Goal: Task Accomplishment & Management: Complete application form

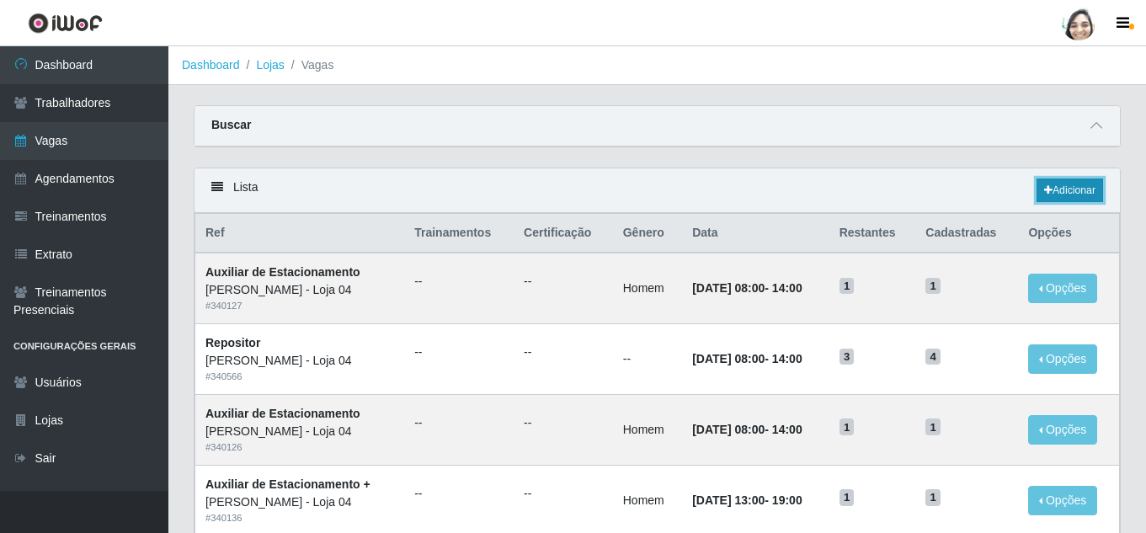
drag, startPoint x: 0, startPoint y: 0, endPoint x: 1074, endPoint y: 189, distance: 1090.3
click at [1074, 189] on link "Adicionar" at bounding box center [1070, 191] width 67 height 24
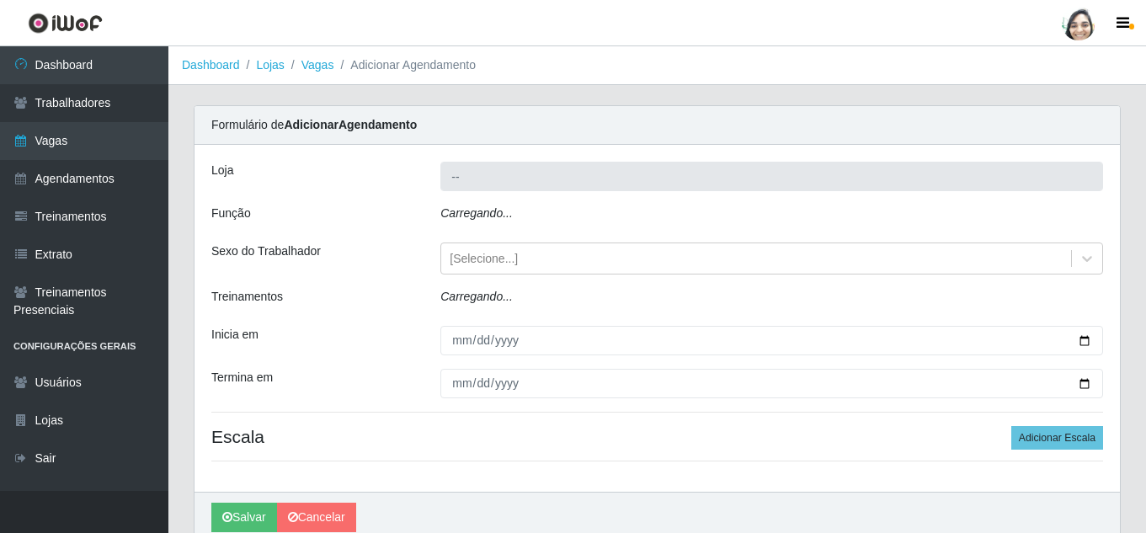
type input "[PERSON_NAME] - Loja 04"
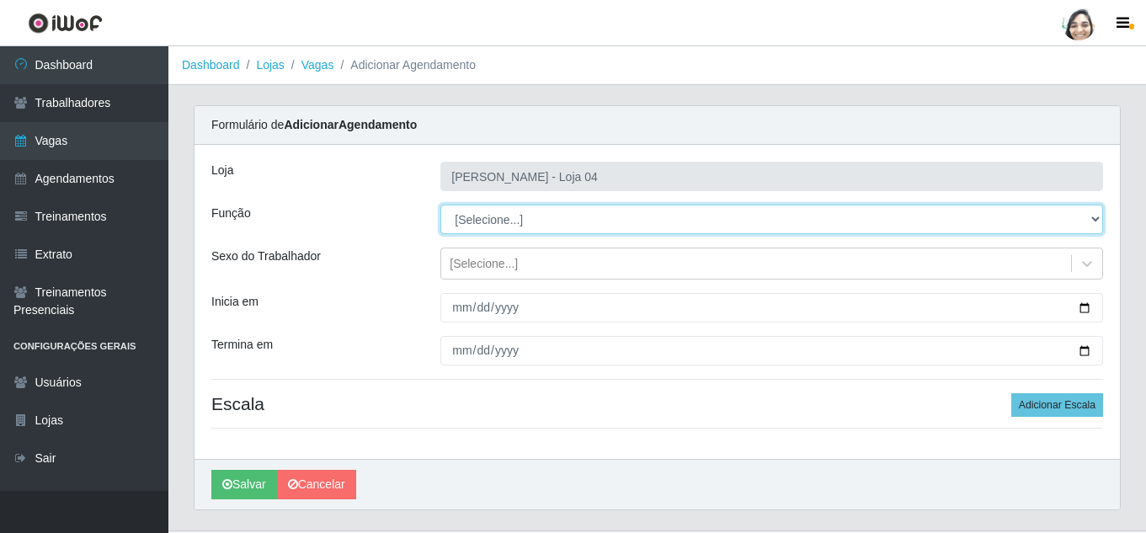
drag, startPoint x: 502, startPoint y: 221, endPoint x: 507, endPoint y: 230, distance: 10.6
click at [502, 221] on select "[Selecione...] ASG ASG + ASG ++ Auxiliar de Depósito Auxiliar de Depósito + Aux…" at bounding box center [771, 219] width 663 height 29
select select "22"
click at [440, 205] on select "[Selecione...] ASG ASG + ASG ++ Auxiliar de Depósito Auxiliar de Depósito + Aux…" at bounding box center [771, 219] width 663 height 29
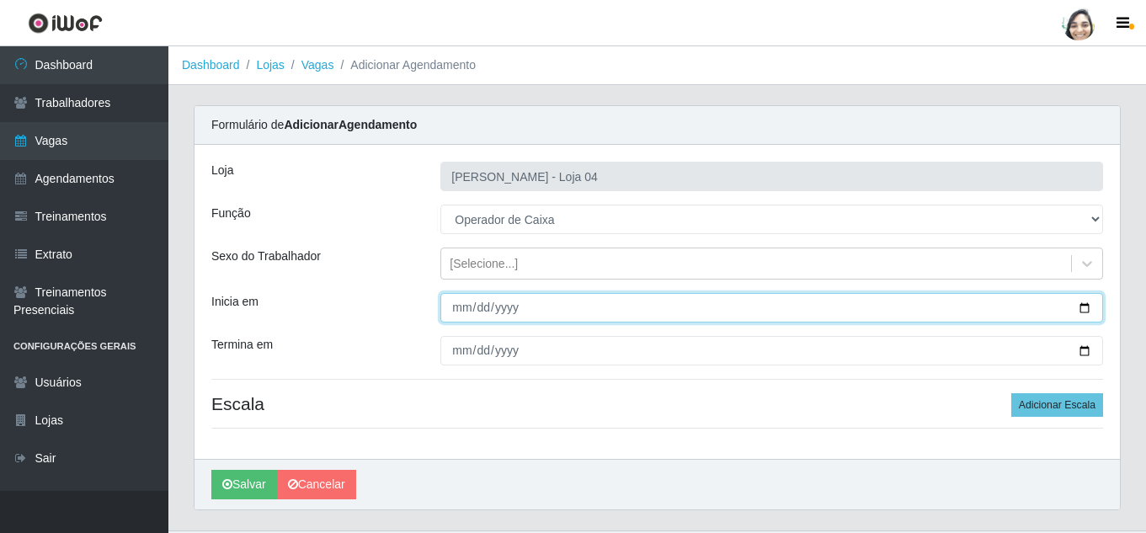
click at [456, 309] on input "Inicia em" at bounding box center [771, 307] width 663 height 29
type input "[DATE]"
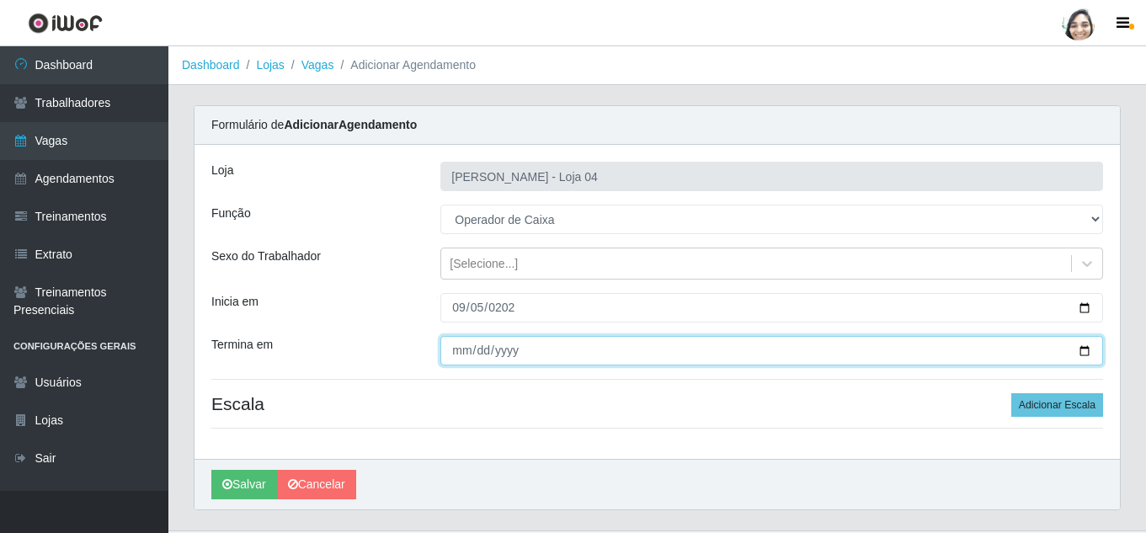
drag, startPoint x: 456, startPoint y: 354, endPoint x: 456, endPoint y: 367, distance: 13.5
click at [456, 367] on div "Loja Mar Vermelho - Loja 04 Função [Selecione...] ASG ASG + ASG ++ Auxiliar de …" at bounding box center [657, 302] width 925 height 314
type input "[DATE]"
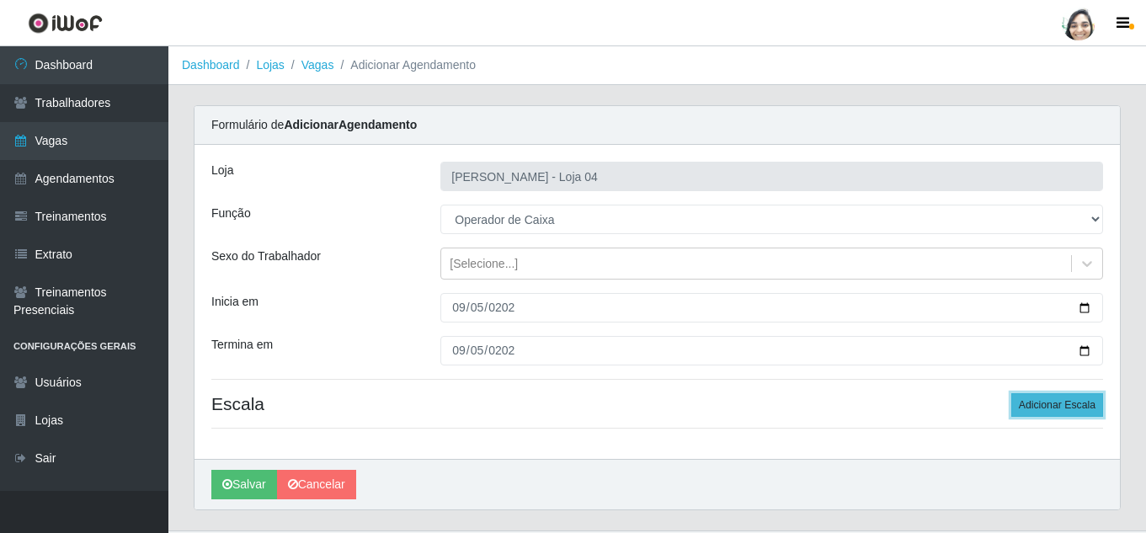
click at [1066, 400] on button "Adicionar Escala" at bounding box center [1057, 405] width 92 height 24
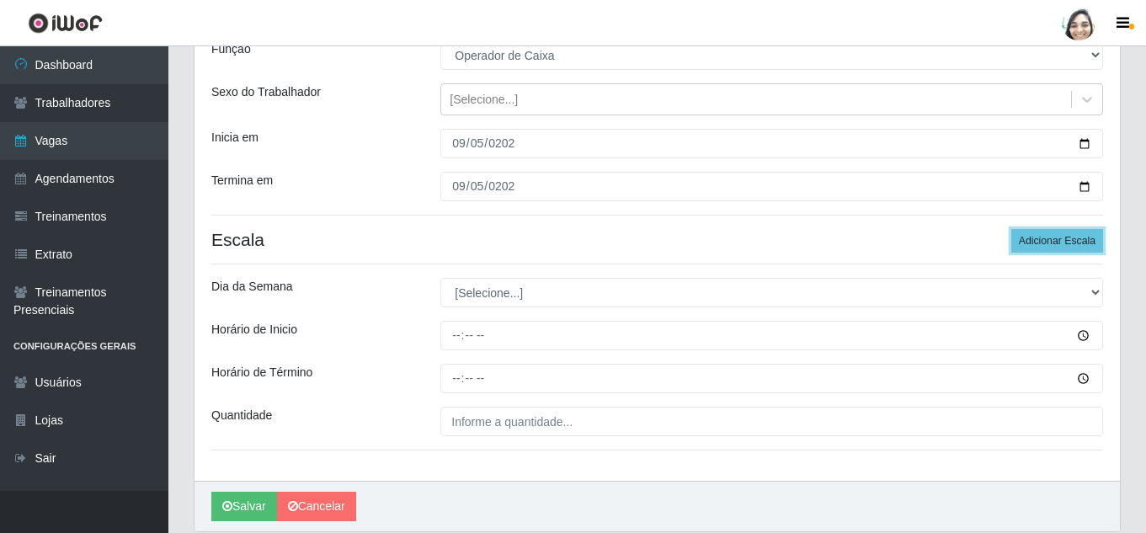
scroll to position [226, 0]
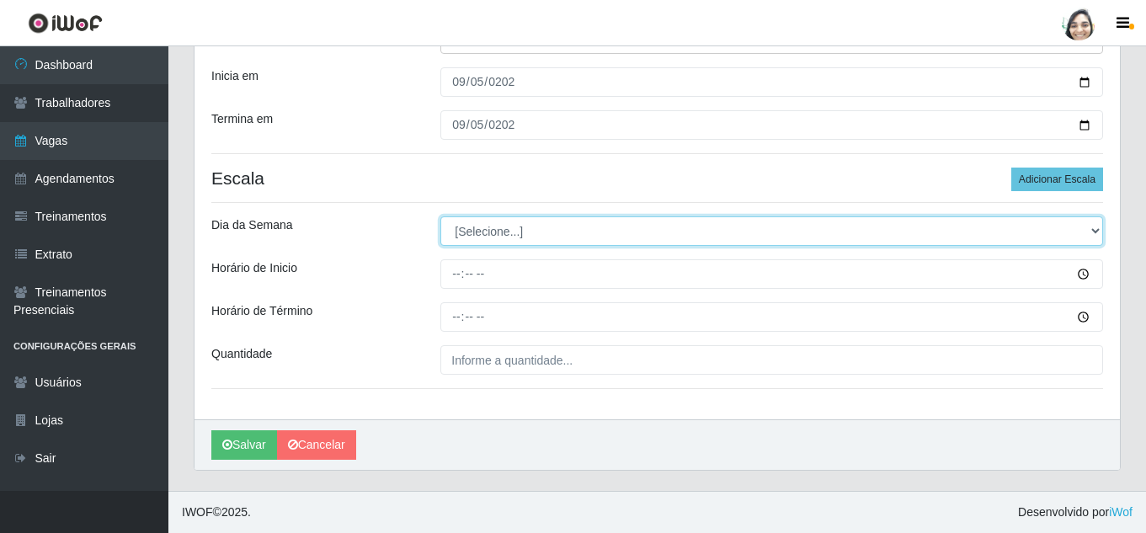
click at [493, 226] on select "[Selecione...] Segunda Terça Quarta Quinta Sexta Sábado Domingo" at bounding box center [771, 230] width 663 height 29
select select "5"
click at [440, 216] on select "[Selecione...] Segunda Terça Quarta Quinta Sexta Sábado Domingo" at bounding box center [771, 230] width 663 height 29
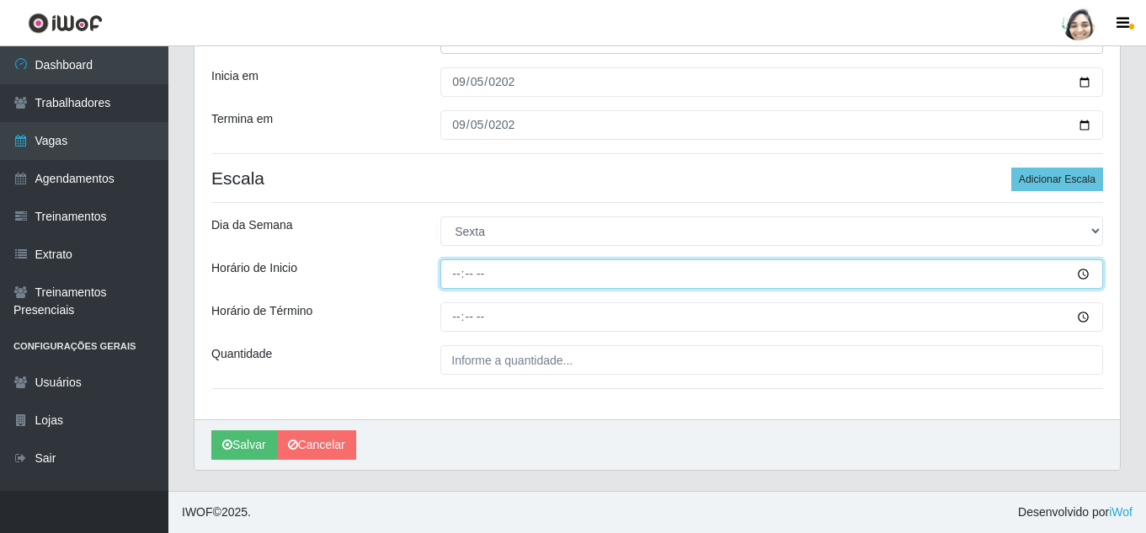
click at [460, 269] on input "Horário de Inicio" at bounding box center [771, 273] width 663 height 29
type input "16:40"
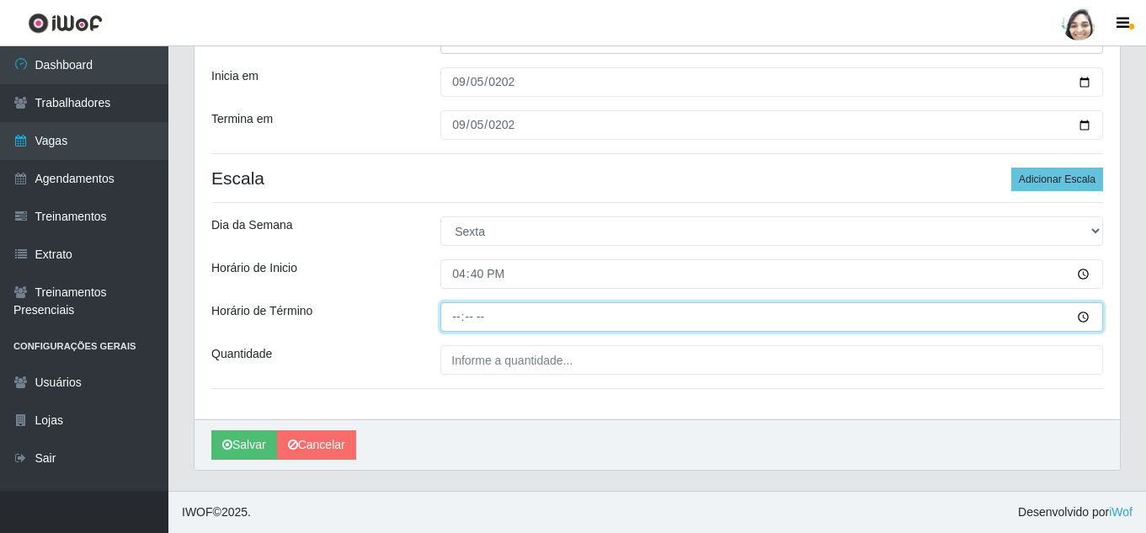
click at [451, 316] on input "Horário de Término" at bounding box center [771, 316] width 663 height 29
type input "22:40"
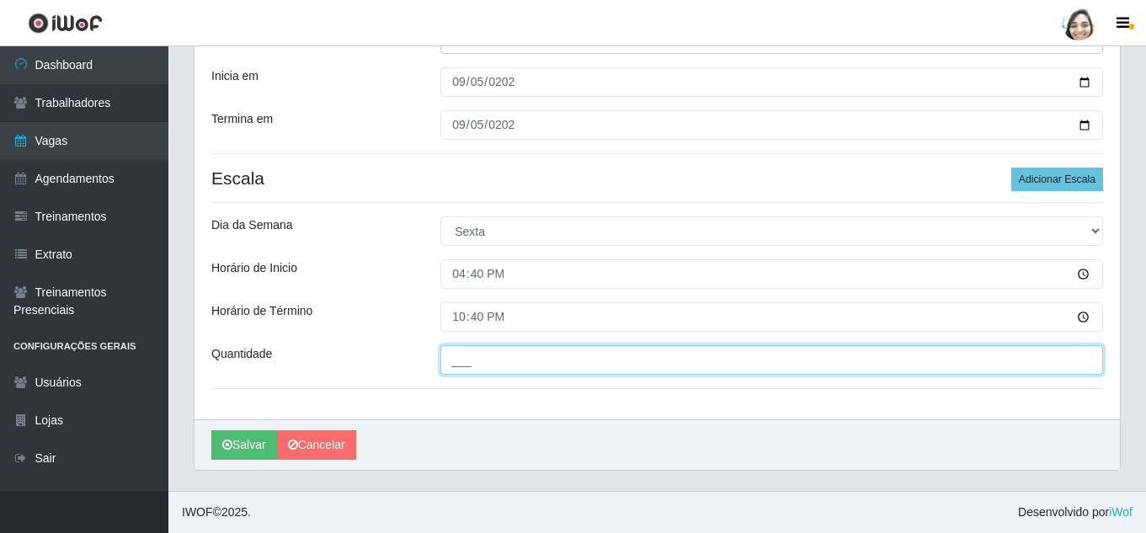
click at [524, 368] on input "___" at bounding box center [771, 359] width 663 height 29
type input "01_"
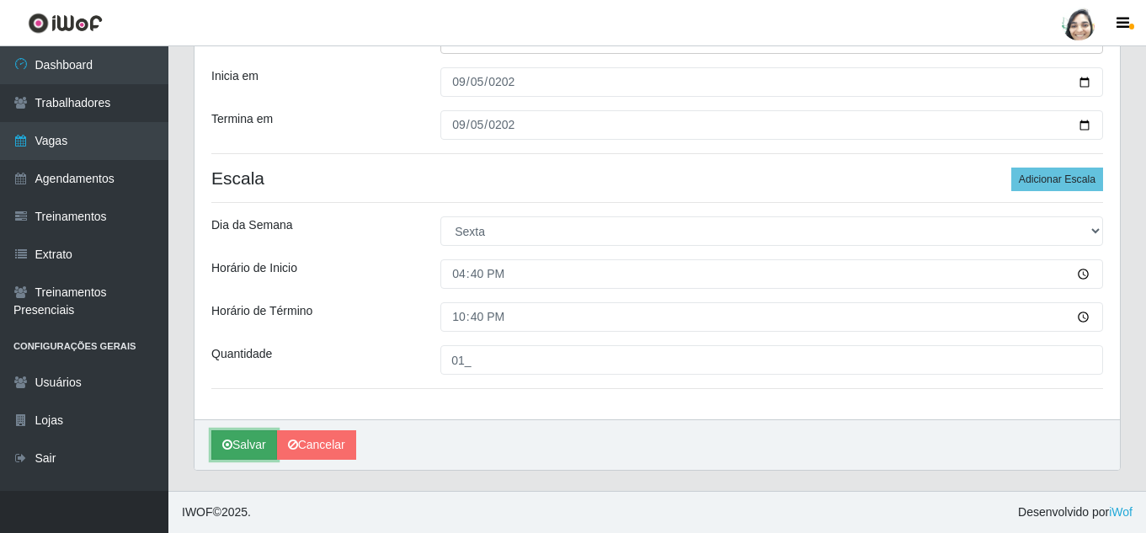
click at [237, 447] on button "Salvar" at bounding box center [244, 444] width 66 height 29
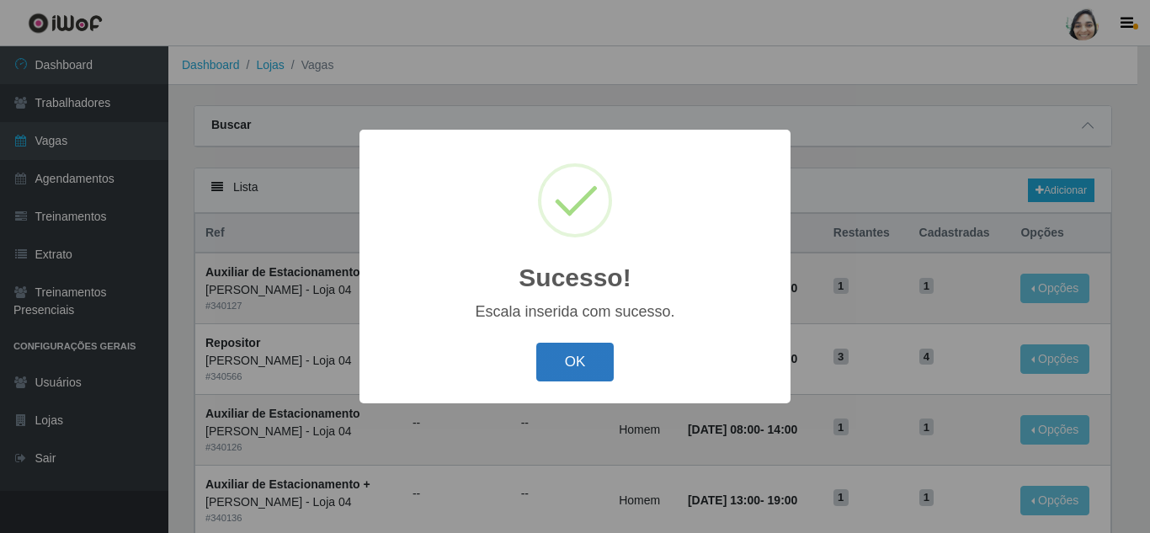
click at [571, 363] on button "OK" at bounding box center [575, 363] width 78 height 40
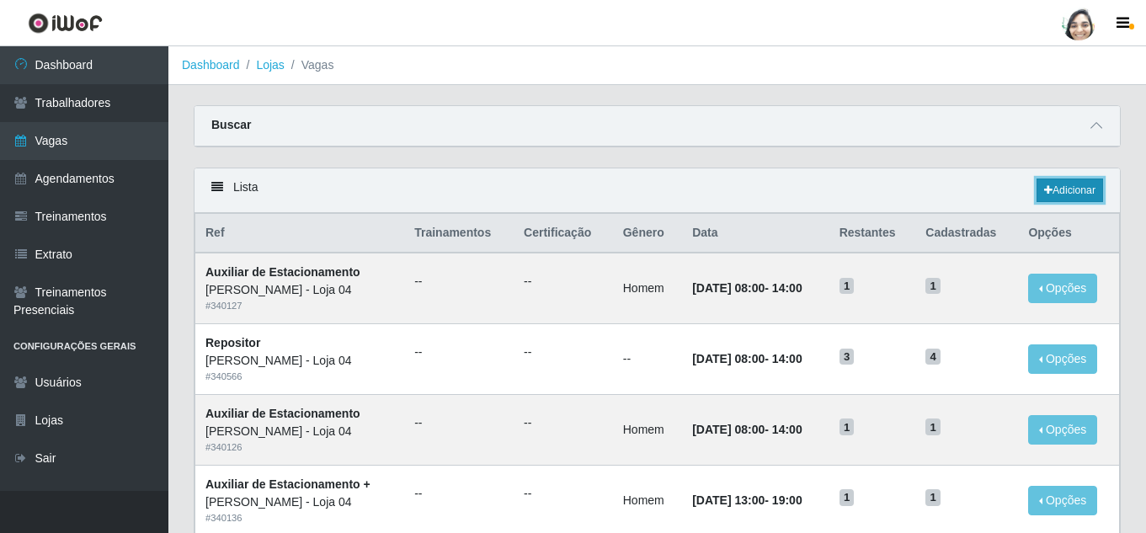
click at [1054, 195] on link "Adicionar" at bounding box center [1070, 191] width 67 height 24
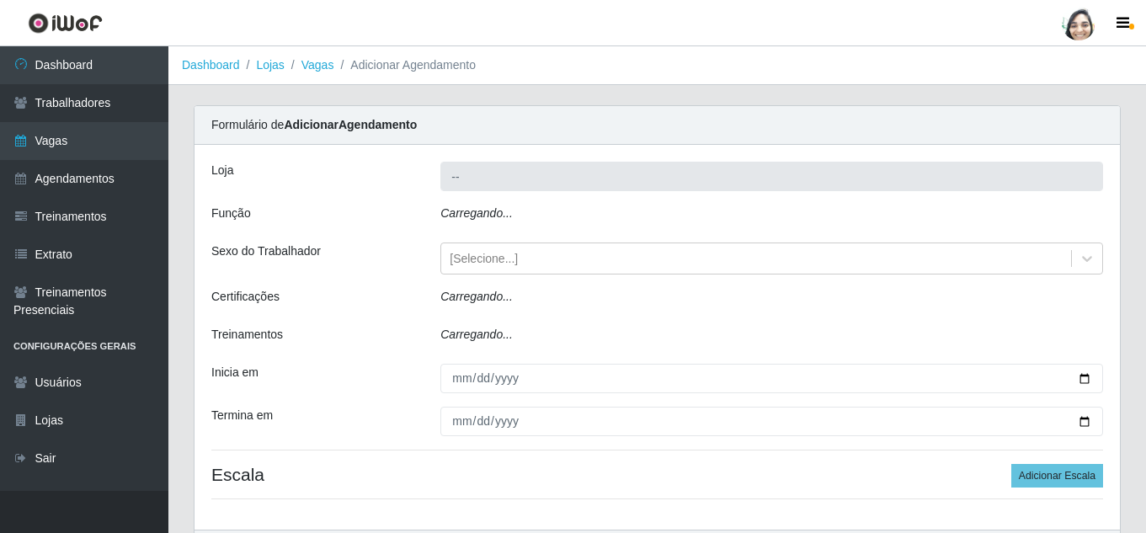
type input "[PERSON_NAME] - Loja 04"
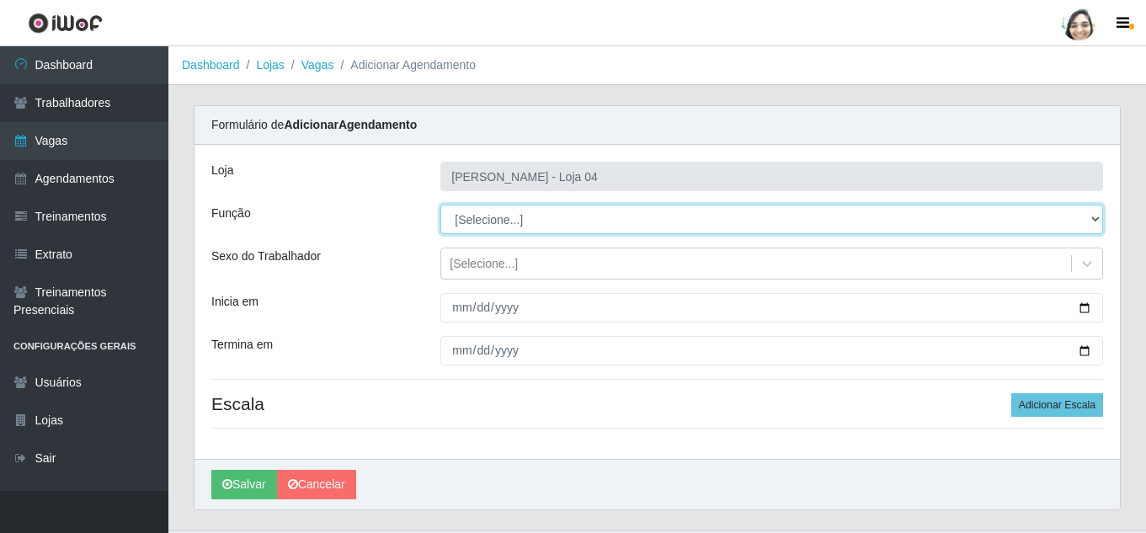
click at [490, 217] on select "[Selecione...] ASG ASG + ASG ++ Auxiliar de Depósito Auxiliar de Depósito + Aux…" at bounding box center [771, 219] width 663 height 29
select select "22"
click at [440, 205] on select "[Selecione...] ASG ASG + ASG ++ Auxiliar de Depósito Auxiliar de Depósito + Aux…" at bounding box center [771, 219] width 663 height 29
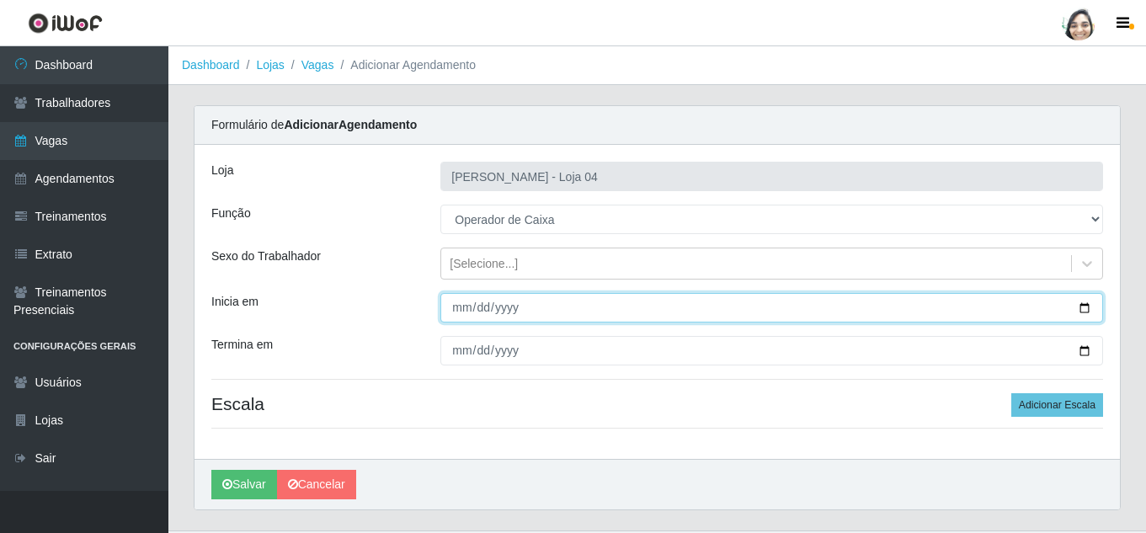
click at [457, 310] on input "Inicia em" at bounding box center [771, 307] width 663 height 29
type input "[DATE]"
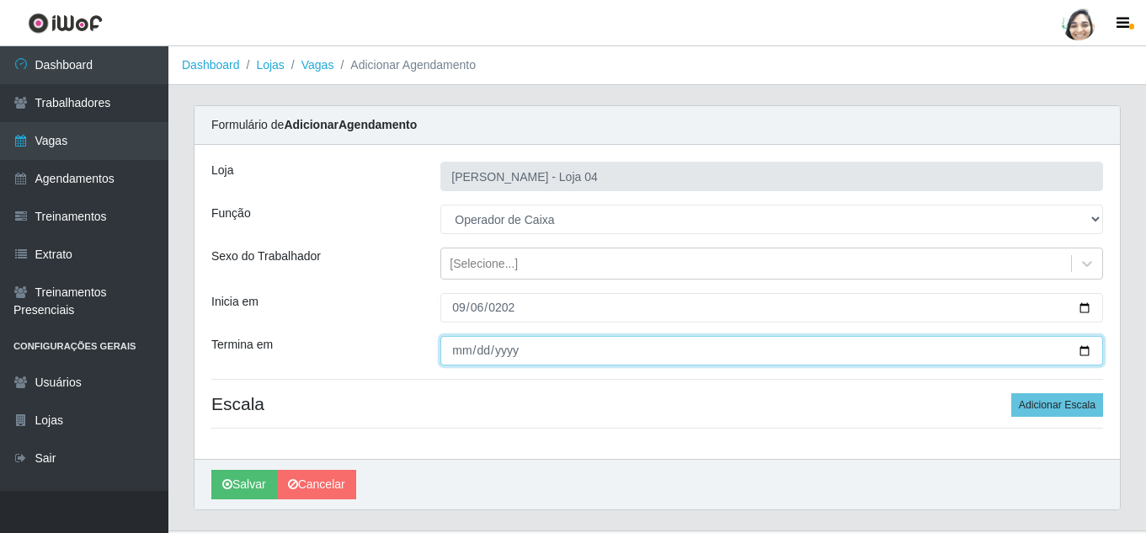
click at [468, 351] on input "Termina em" at bounding box center [771, 350] width 663 height 29
type input "[DATE]"
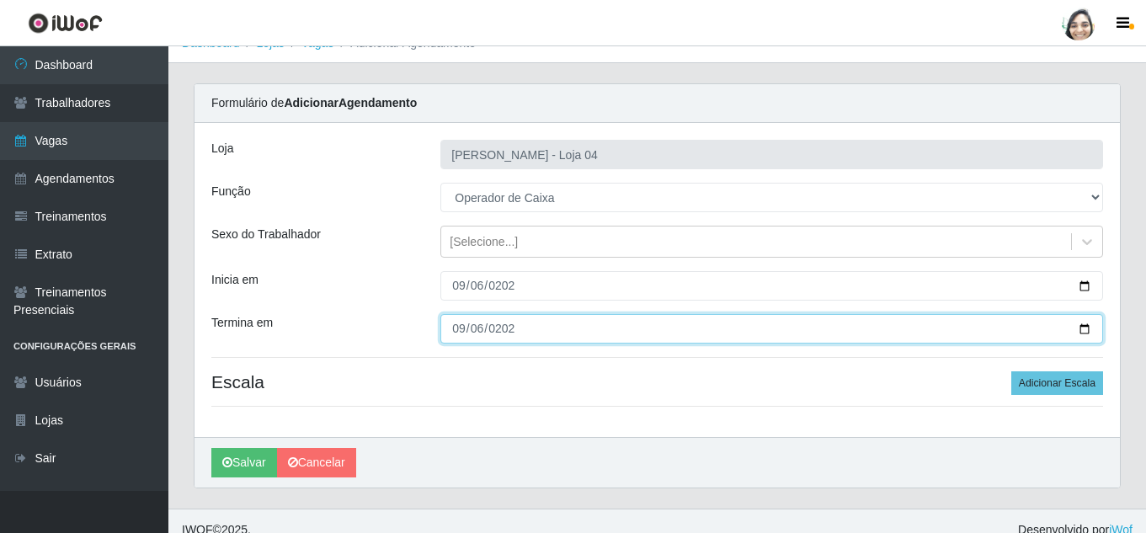
scroll to position [40, 0]
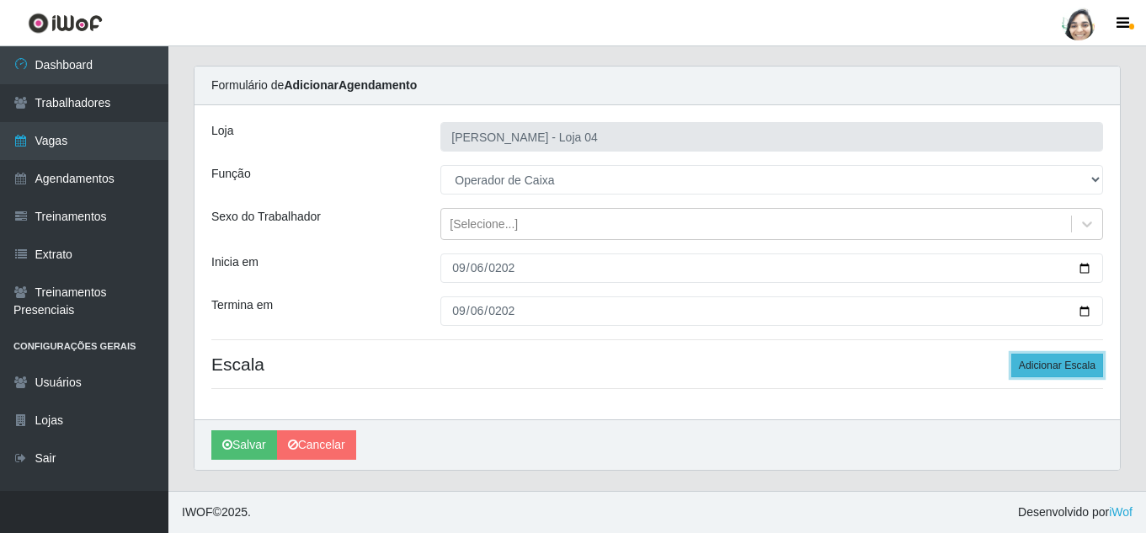
click at [1085, 366] on button "Adicionar Escala" at bounding box center [1057, 366] width 92 height 24
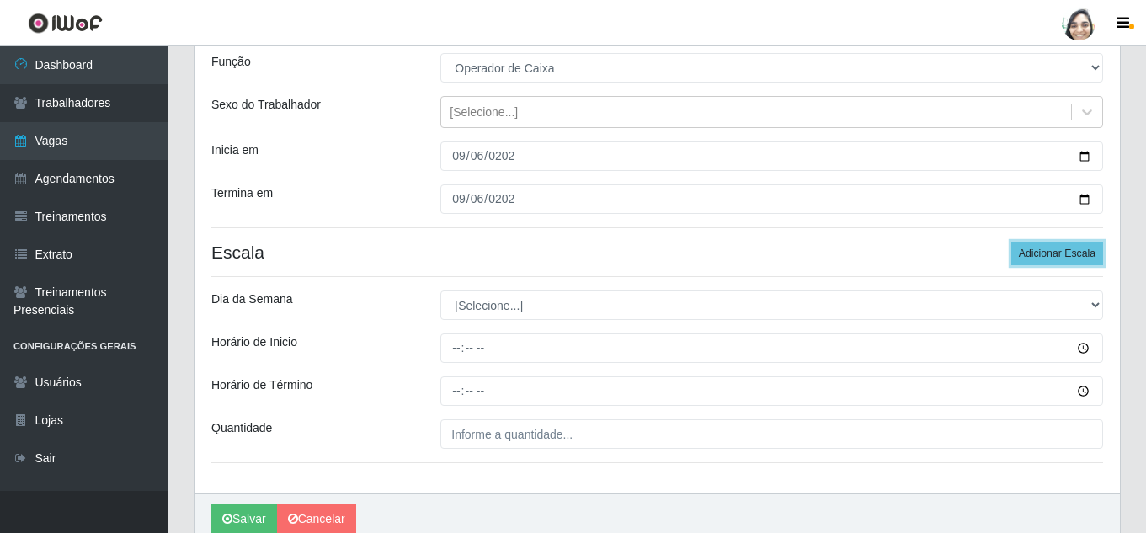
scroll to position [208, 0]
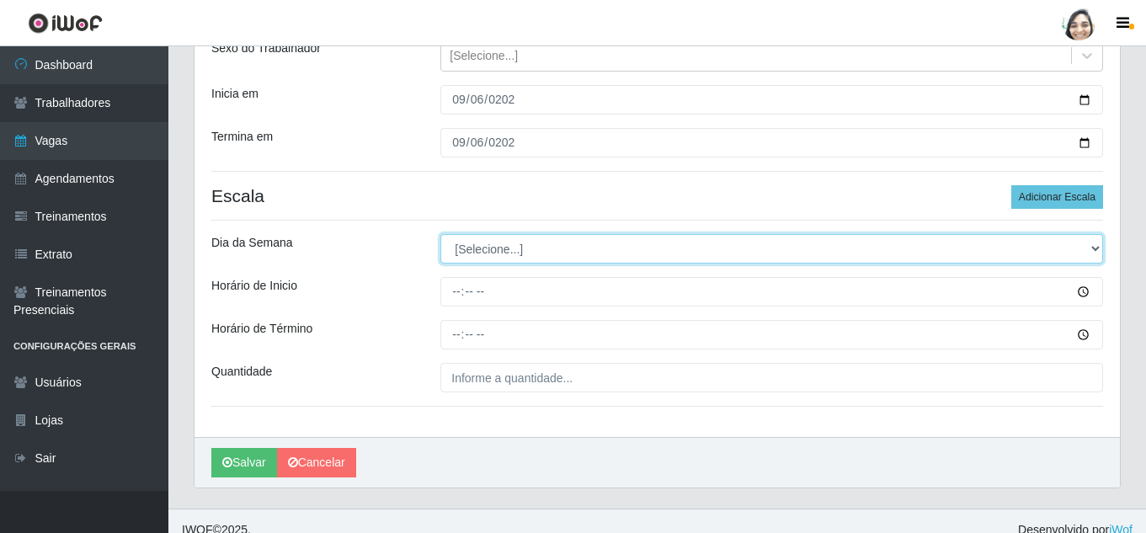
click at [501, 243] on select "[Selecione...] Segunda Terça Quarta Quinta Sexta Sábado Domingo" at bounding box center [771, 248] width 663 height 29
select select "6"
click at [440, 234] on select "[Selecione...] Segunda Terça Quarta Quinta Sexta Sábado Domingo" at bounding box center [771, 248] width 663 height 29
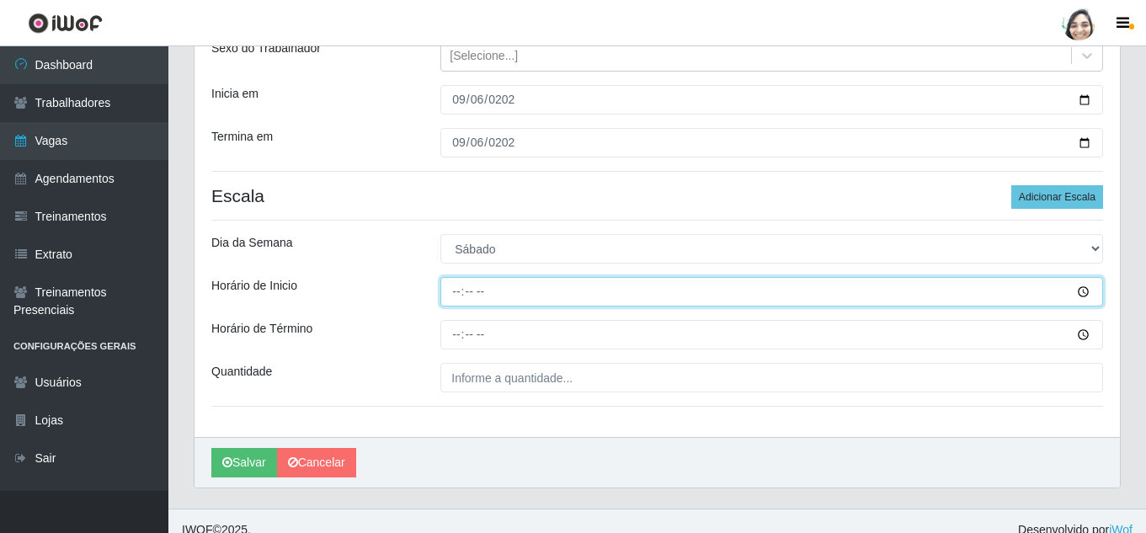
click at [462, 284] on input "Horário de Inicio" at bounding box center [771, 291] width 663 height 29
type input "16:40"
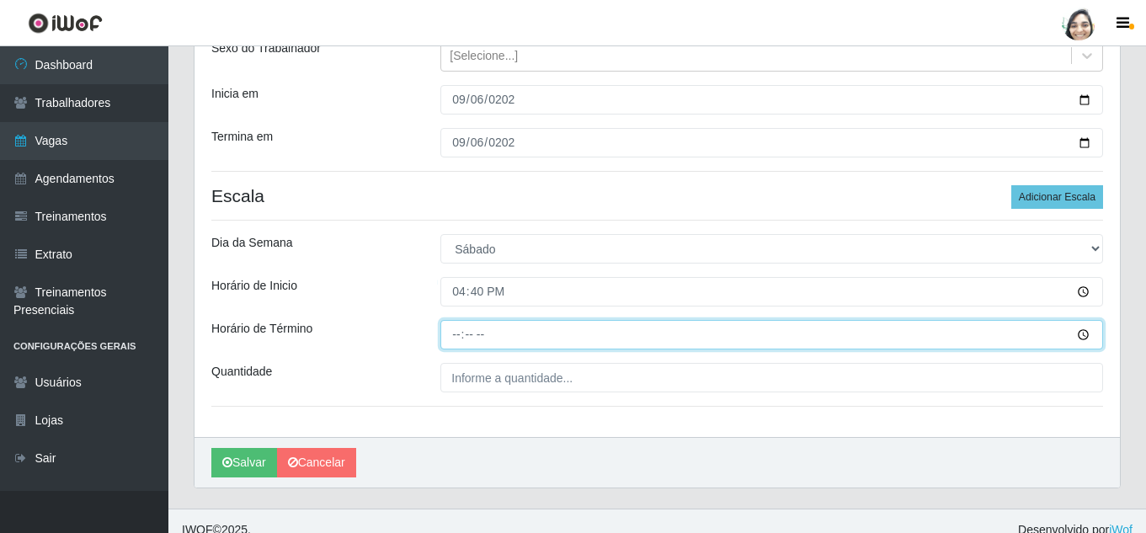
click at [447, 335] on input "Horário de Término" at bounding box center [771, 334] width 663 height 29
type input "22:40"
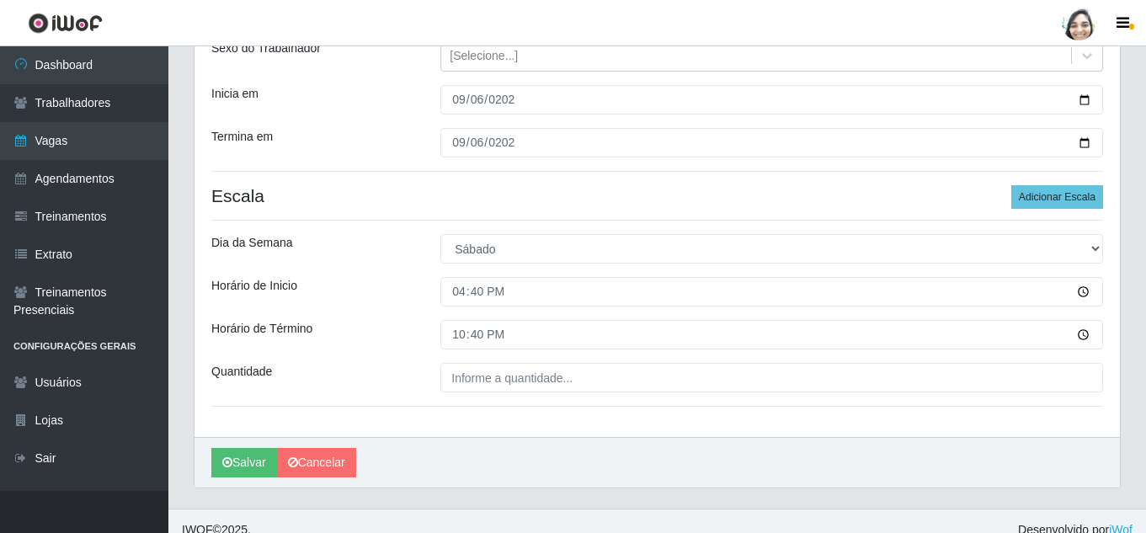
click at [557, 393] on div "Loja Mar Vermelho - Loja 04 Função [Selecione...] ASG ASG + ASG ++ Auxiliar de …" at bounding box center [657, 187] width 925 height 500
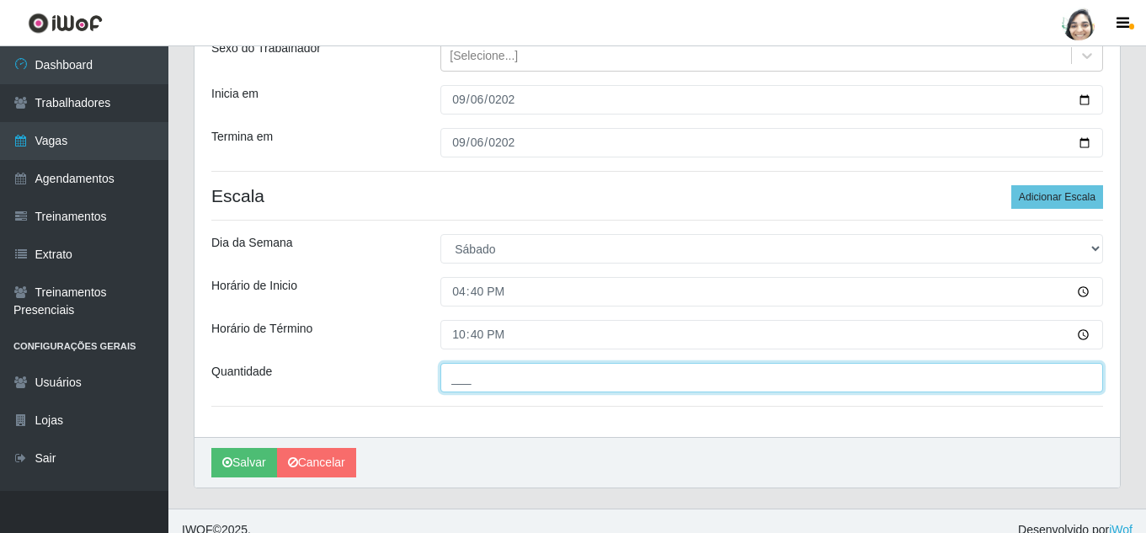
click at [554, 376] on input "___" at bounding box center [771, 377] width 663 height 29
type input "01_"
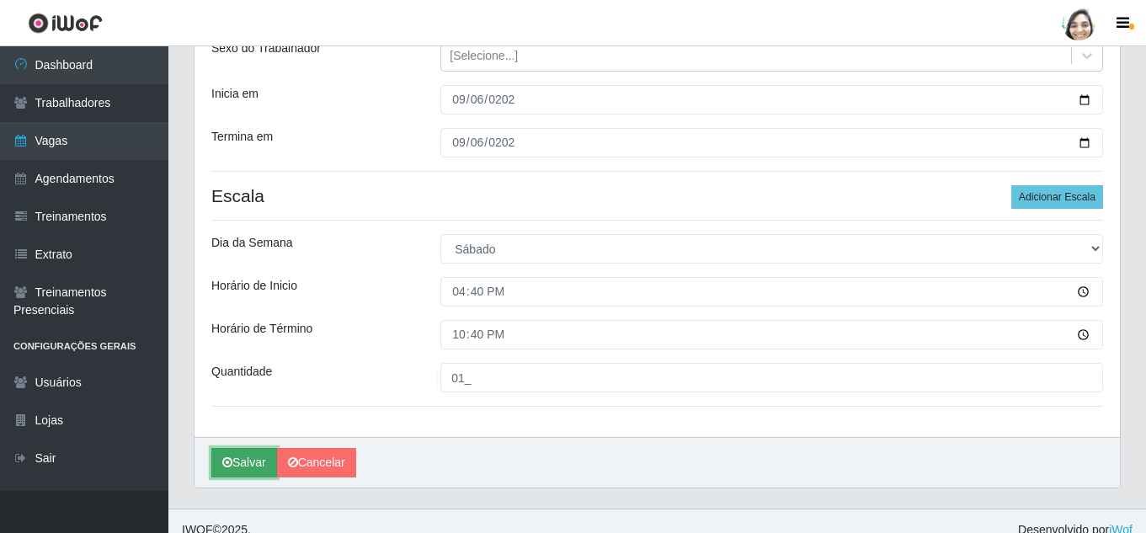
click at [229, 468] on icon "submit" at bounding box center [227, 462] width 10 height 12
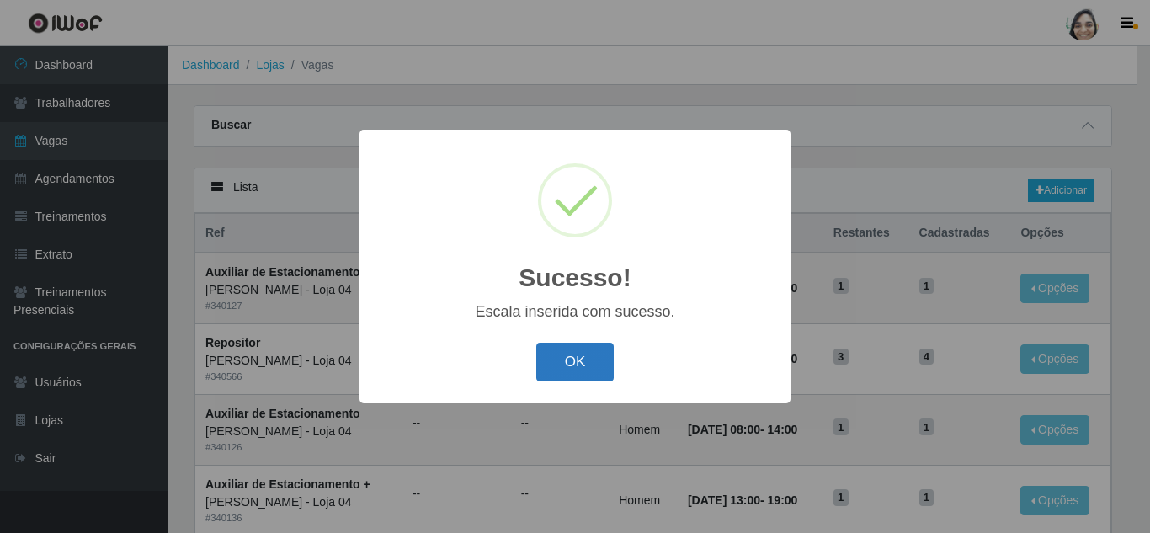
click at [571, 367] on button "OK" at bounding box center [575, 363] width 78 height 40
